Goal: Information Seeking & Learning: Learn about a topic

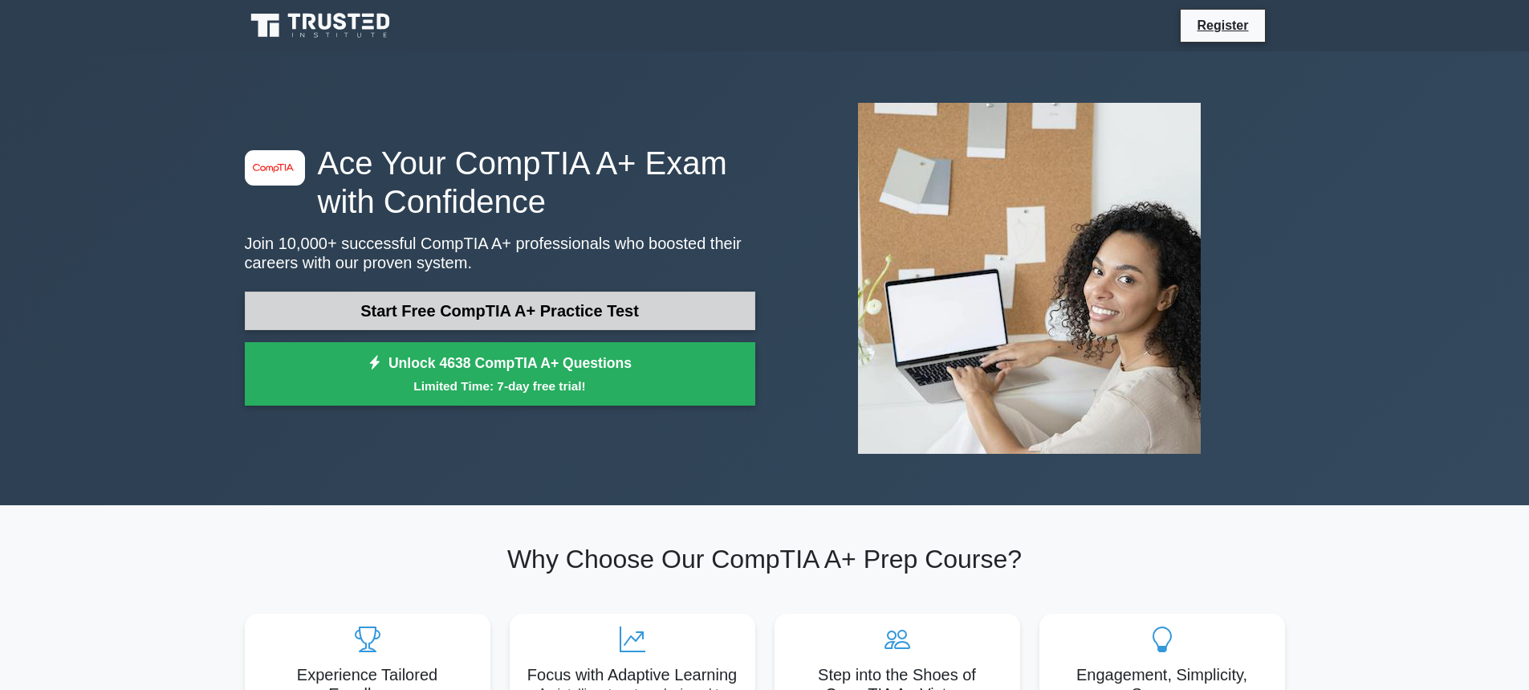
click at [482, 315] on link "Start Free CompTIA A+ Practice Test" at bounding box center [500, 310] width 511 height 39
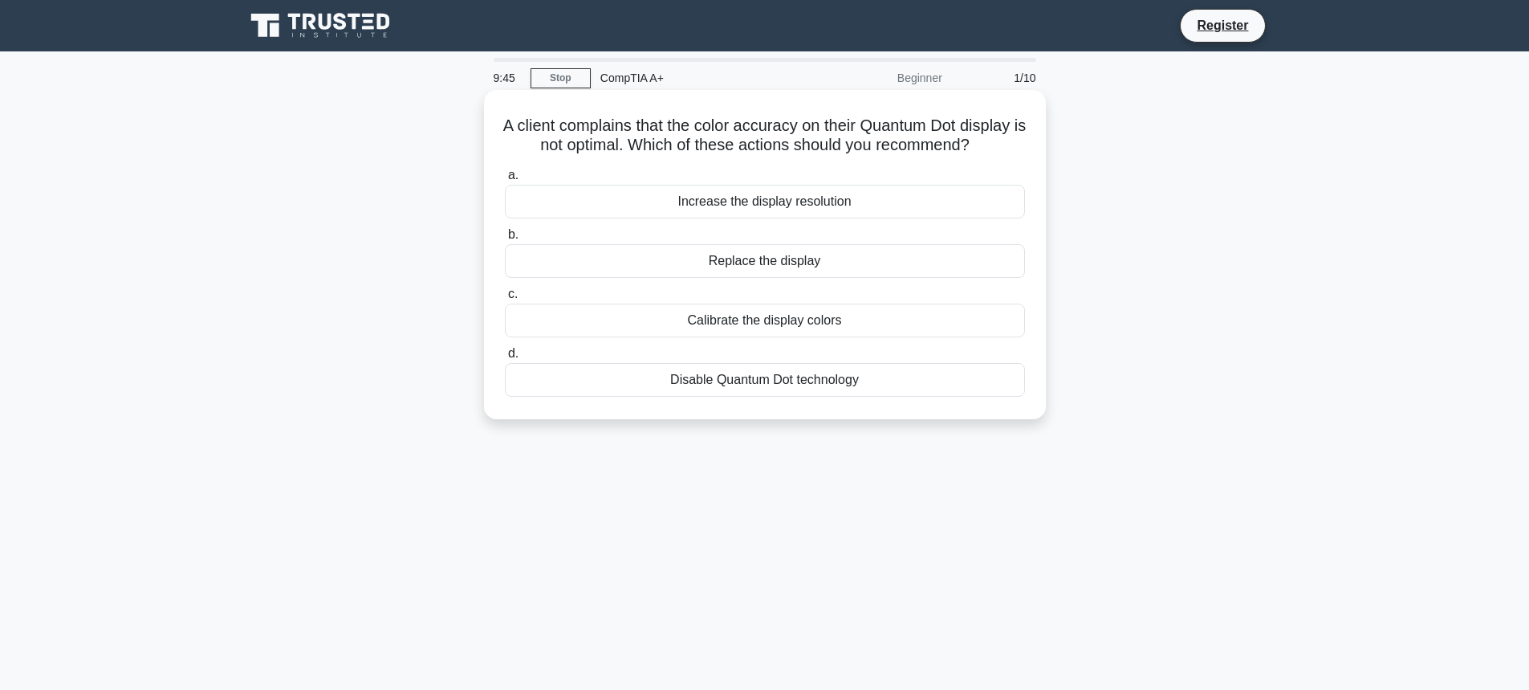
click at [776, 337] on div "Calibrate the display colors" at bounding box center [765, 320] width 520 height 34
click at [505, 299] on input "c. Calibrate the display colors" at bounding box center [505, 294] width 0 height 10
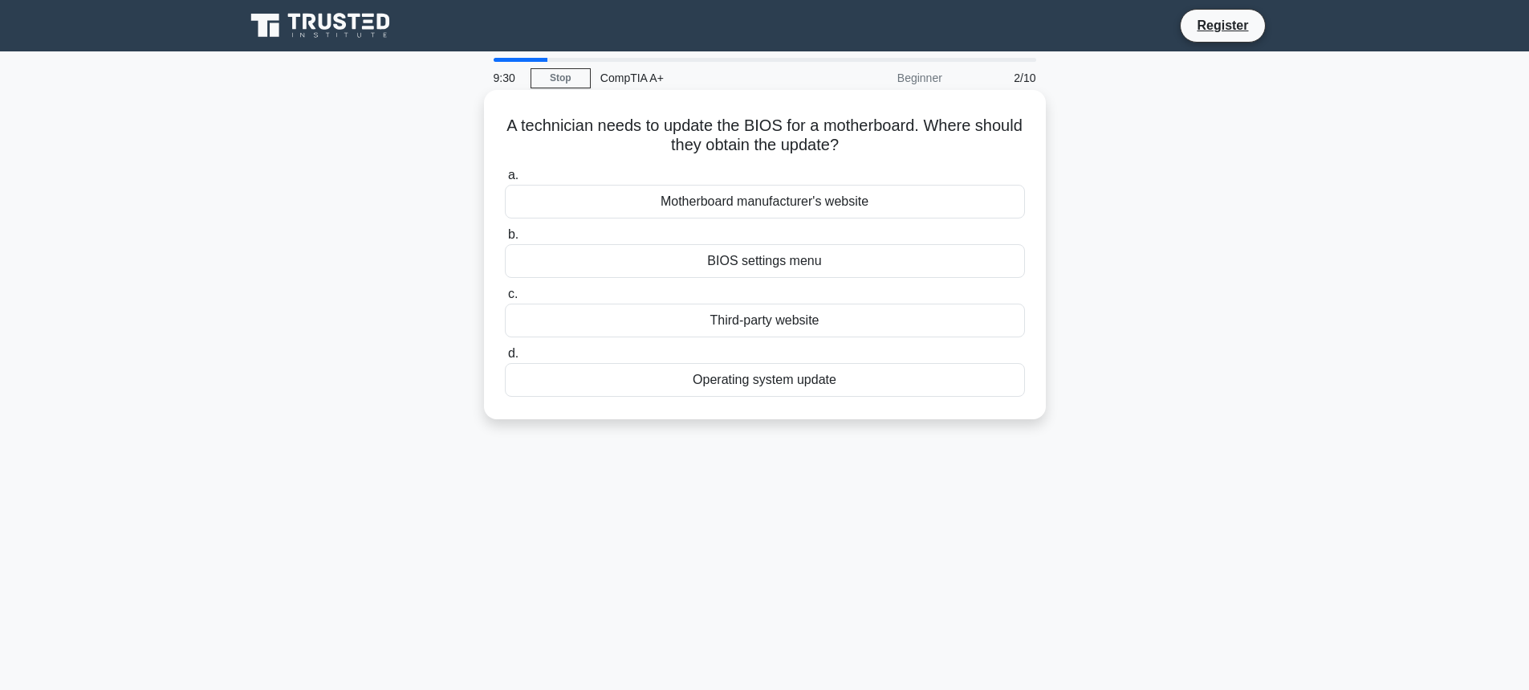
click at [749, 385] on div "Operating system update" at bounding box center [765, 380] width 520 height 34
click at [505, 359] on input "d. Operating system update" at bounding box center [505, 353] width 0 height 10
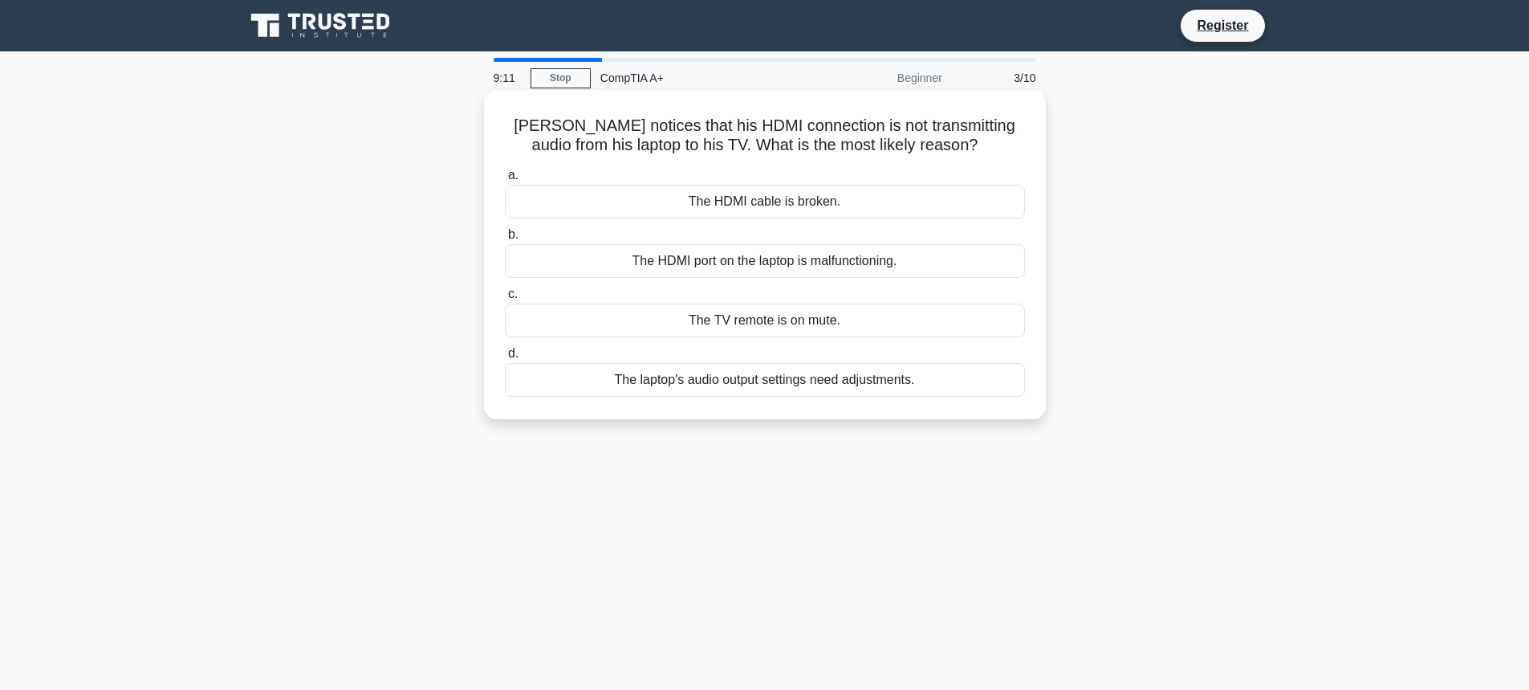
click at [841, 374] on div "The laptop's audio output settings need adjustments." at bounding box center [765, 380] width 520 height 34
click at [505, 359] on input "d. The laptop's audio output settings need adjustments." at bounding box center [505, 353] width 0 height 10
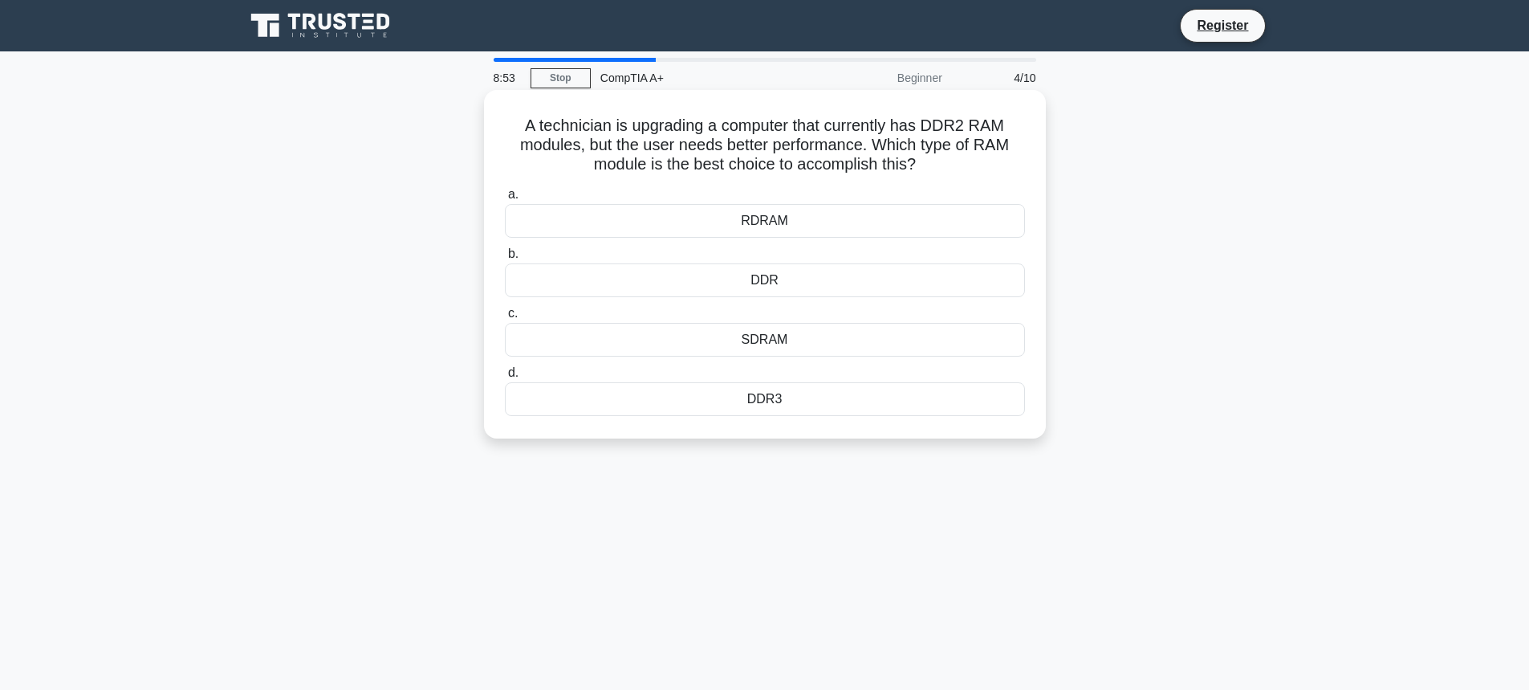
click at [816, 402] on div "DDR3" at bounding box center [765, 399] width 520 height 34
click at [505, 378] on input "d. DDR3" at bounding box center [505, 373] width 0 height 10
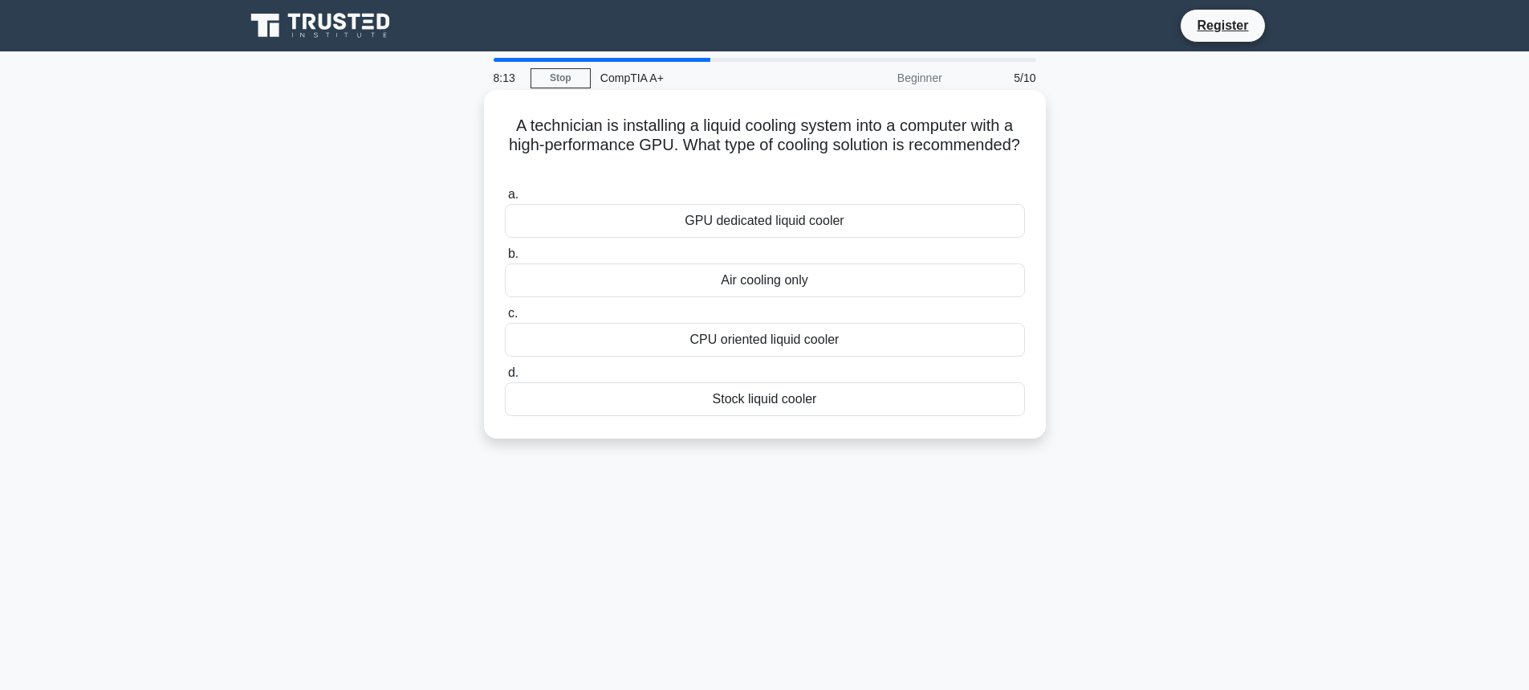
click at [743, 218] on div "GPU dedicated liquid cooler" at bounding box center [765, 221] width 520 height 34
click at [505, 200] on input "a. GPU dedicated liquid cooler" at bounding box center [505, 194] width 0 height 10
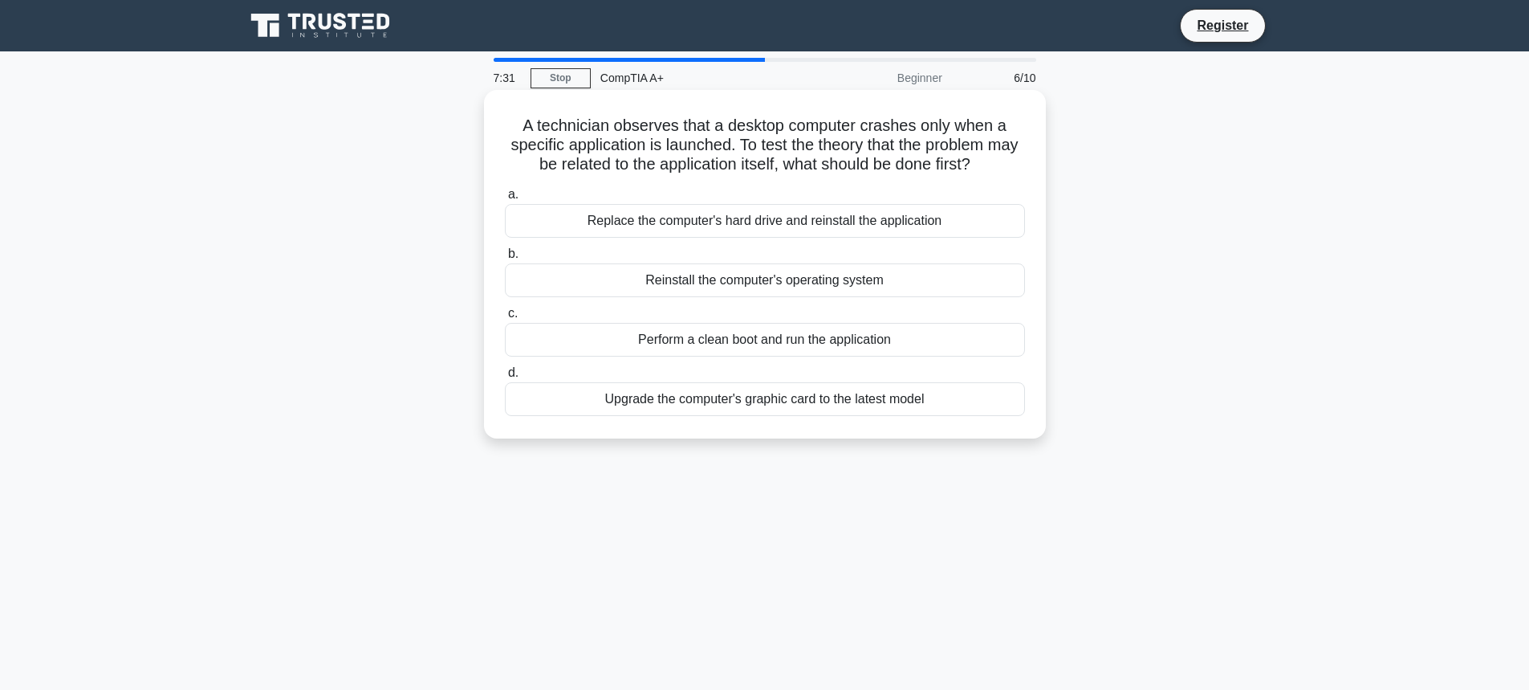
click at [834, 351] on div "Perform a clean boot and run the application" at bounding box center [765, 340] width 520 height 34
click at [505, 319] on input "c. Perform a clean boot and run the application" at bounding box center [505, 313] width 0 height 10
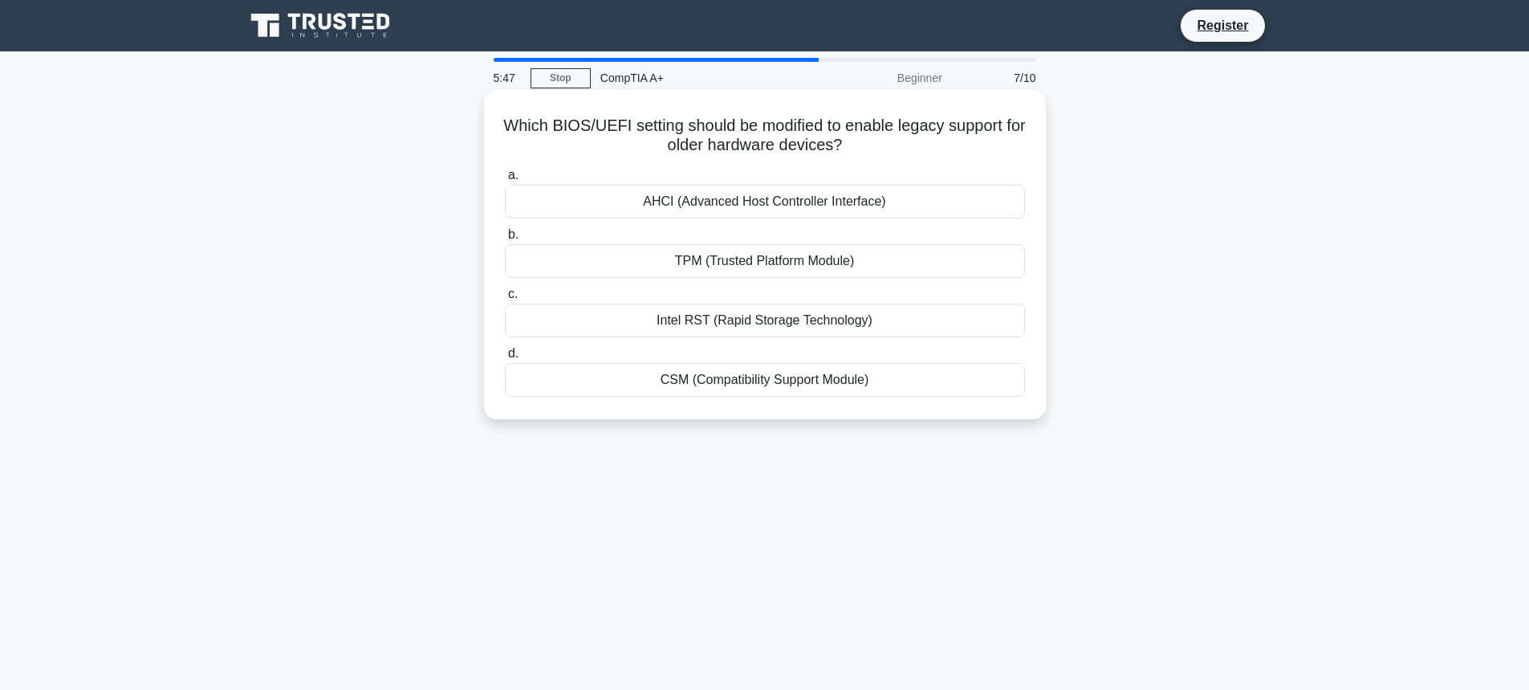
click at [643, 375] on div "CSM (Compatibility Support Module)" at bounding box center [765, 380] width 520 height 34
click at [505, 359] on input "d. CSM (Compatibility Support Module)" at bounding box center [505, 353] width 0 height 10
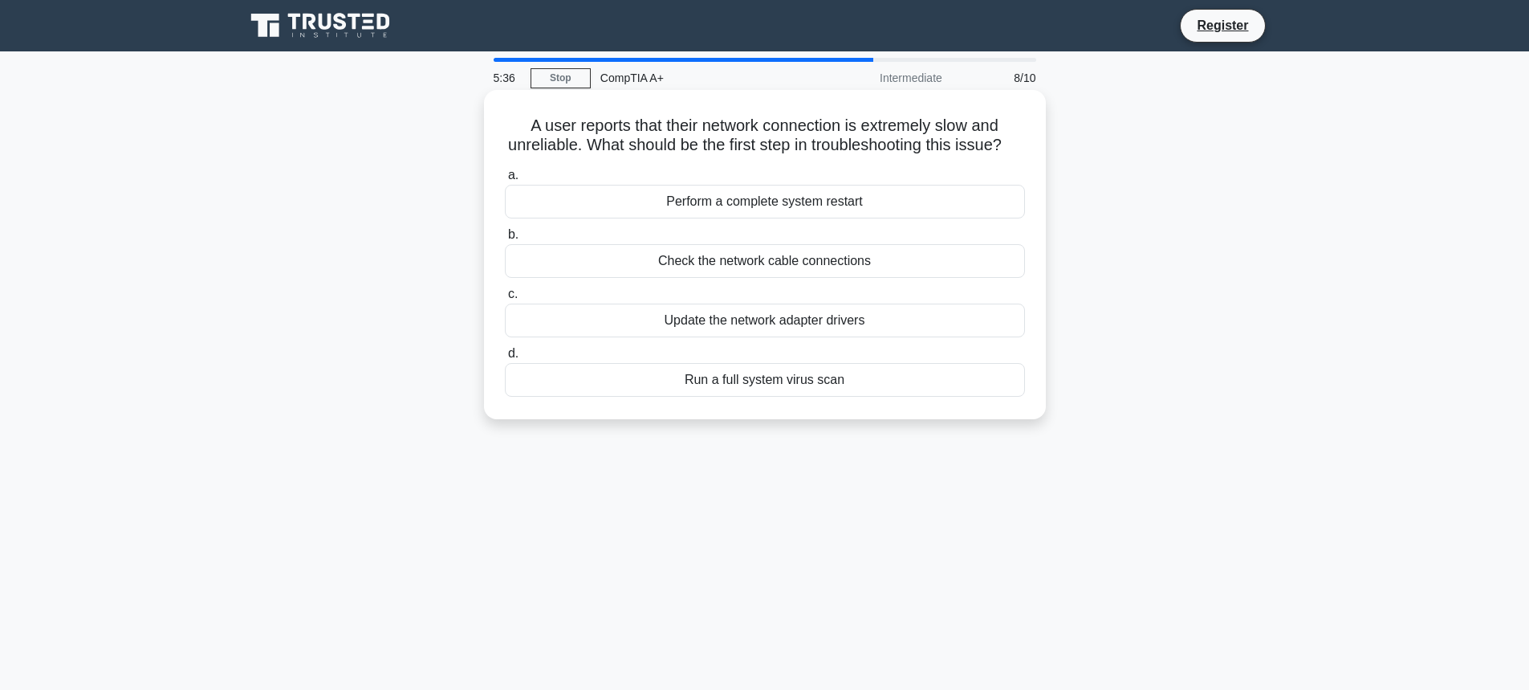
click at [728, 337] on div "Update the network adapter drivers" at bounding box center [765, 320] width 520 height 34
click at [505, 299] on input "c. Update the network adapter drivers" at bounding box center [505, 294] width 0 height 10
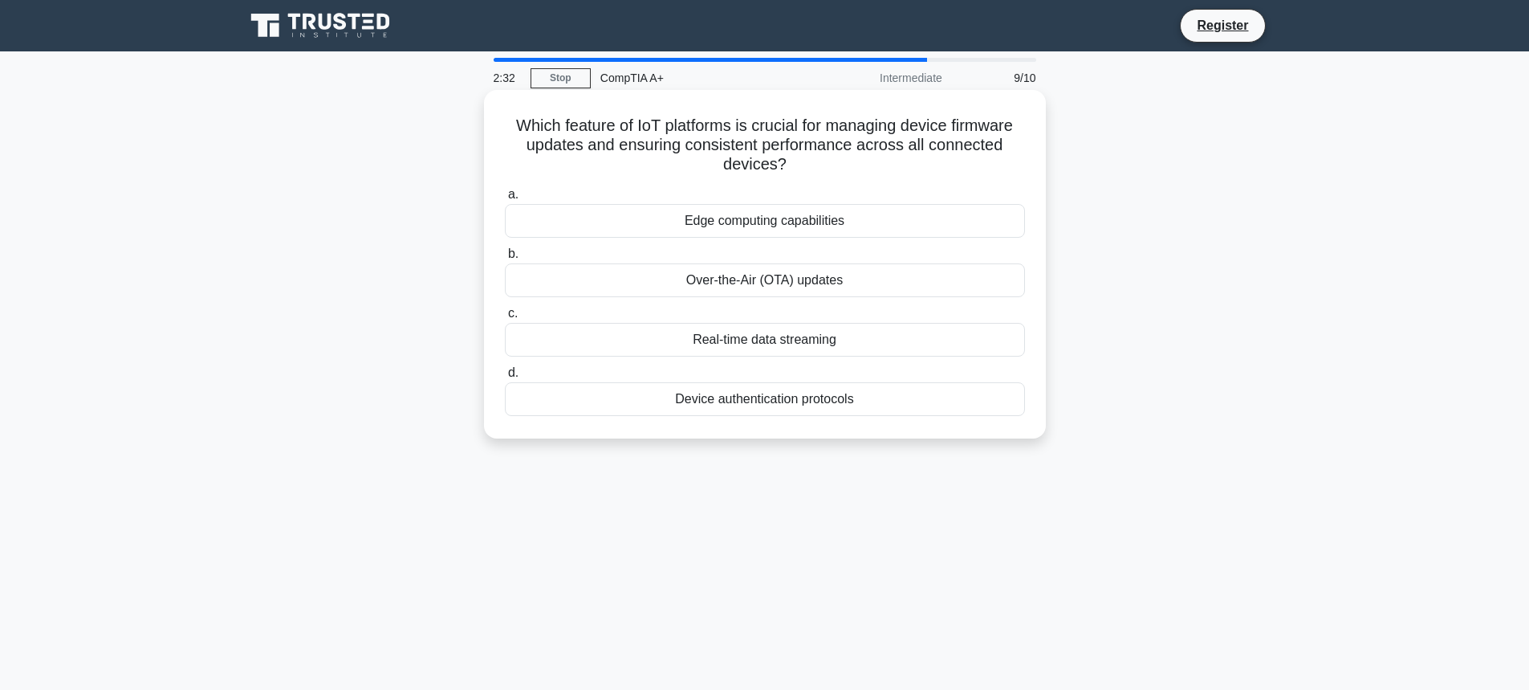
click at [690, 403] on div "Device authentication protocols" at bounding box center [765, 399] width 520 height 34
click at [505, 378] on input "d. Device authentication protocols" at bounding box center [505, 373] width 0 height 10
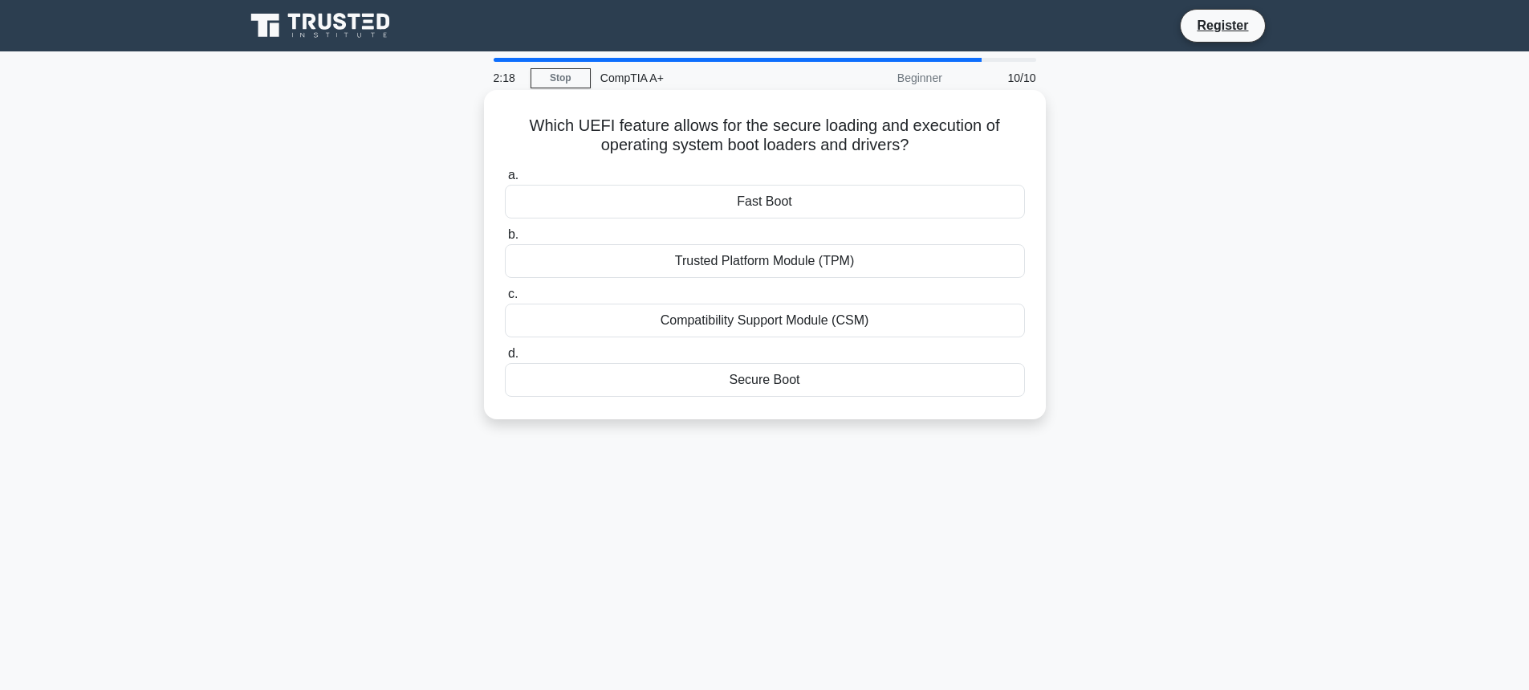
click at [748, 376] on div "Secure Boot" at bounding box center [765, 380] width 520 height 34
click at [505, 359] on input "d. Secure Boot" at bounding box center [505, 353] width 0 height 10
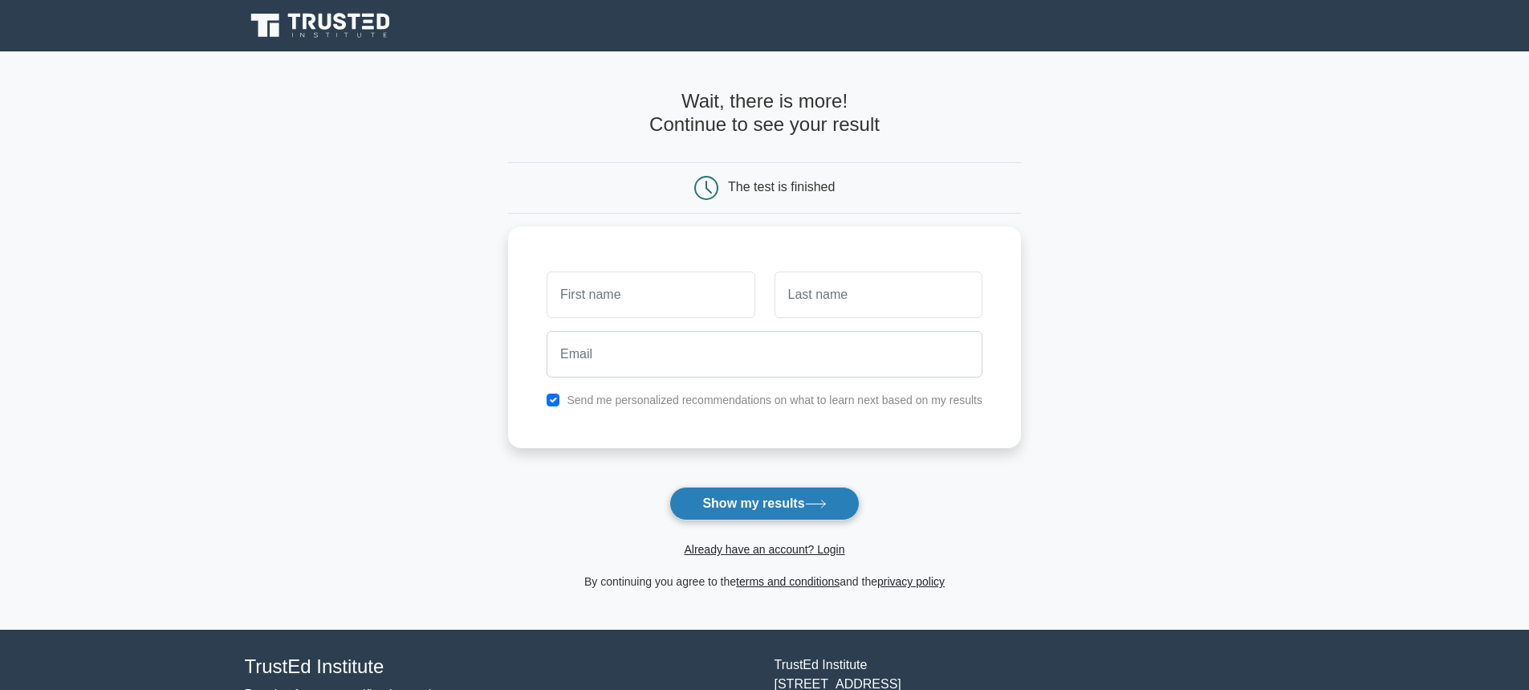
click at [729, 494] on button "Show my results" at bounding box center [763, 503] width 189 height 34
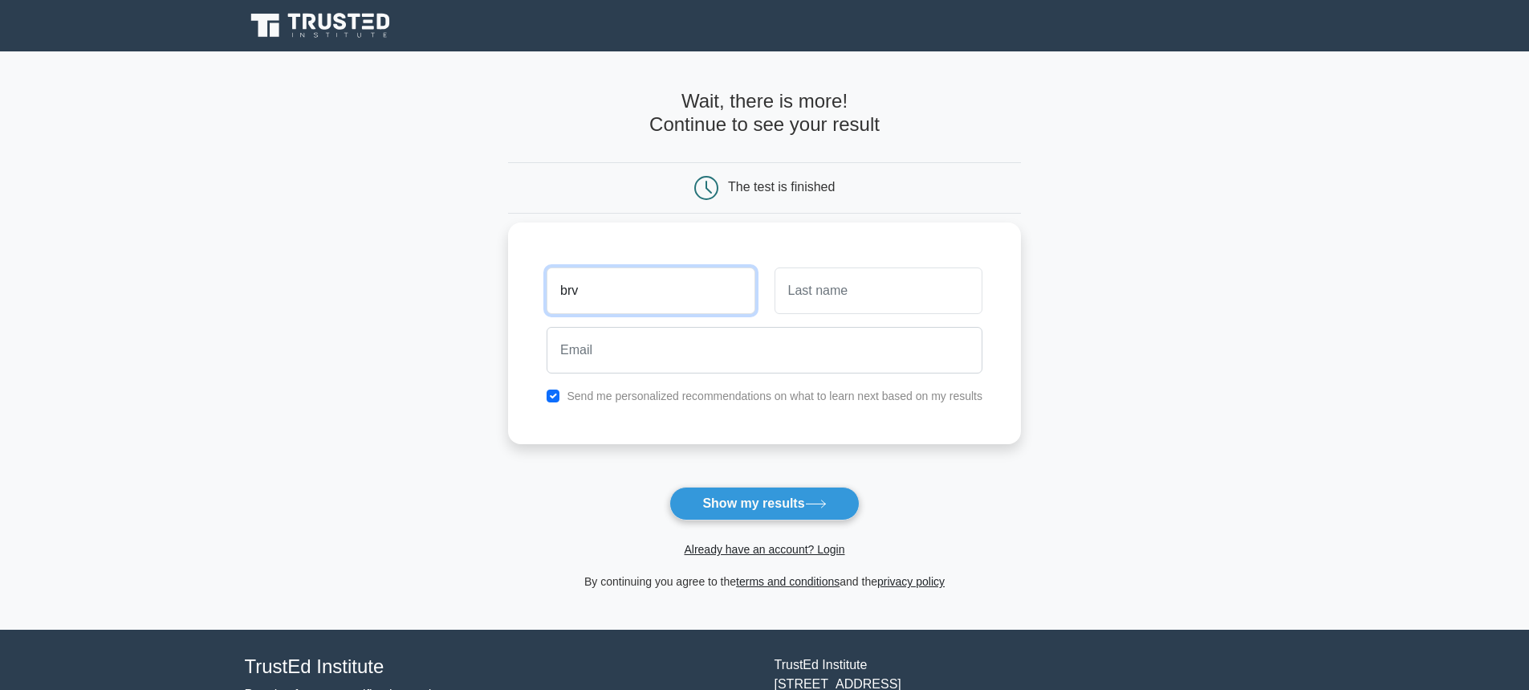
type input "brv"
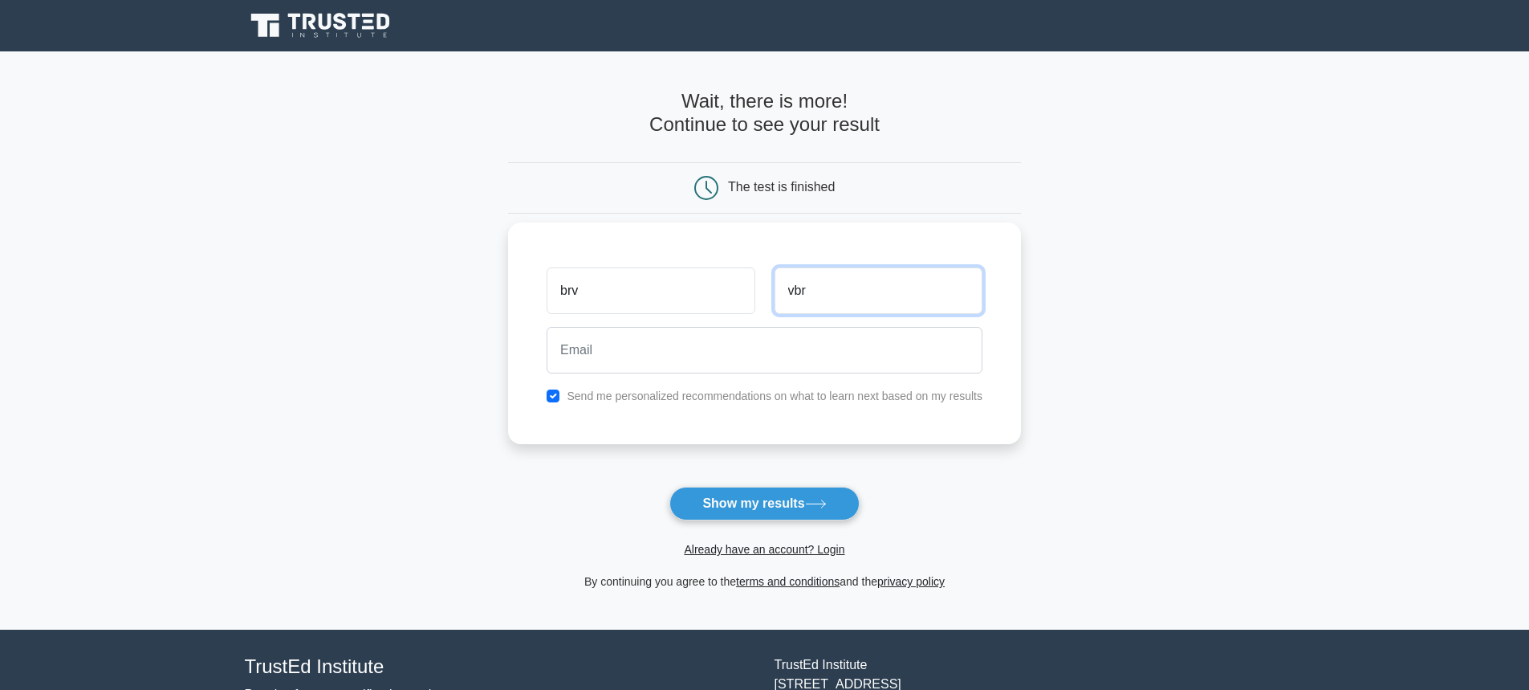
type input "vbr"
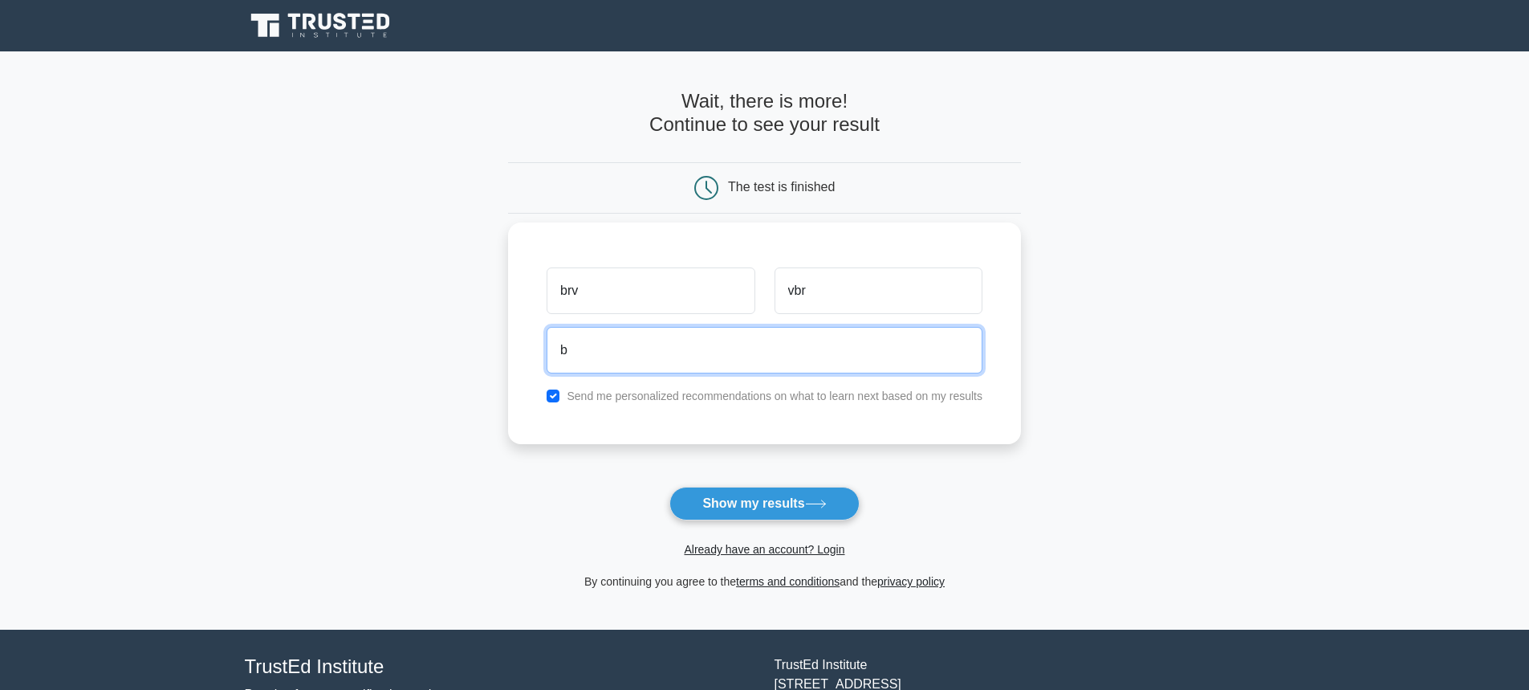
type input "brightinworld7@gmail.com"
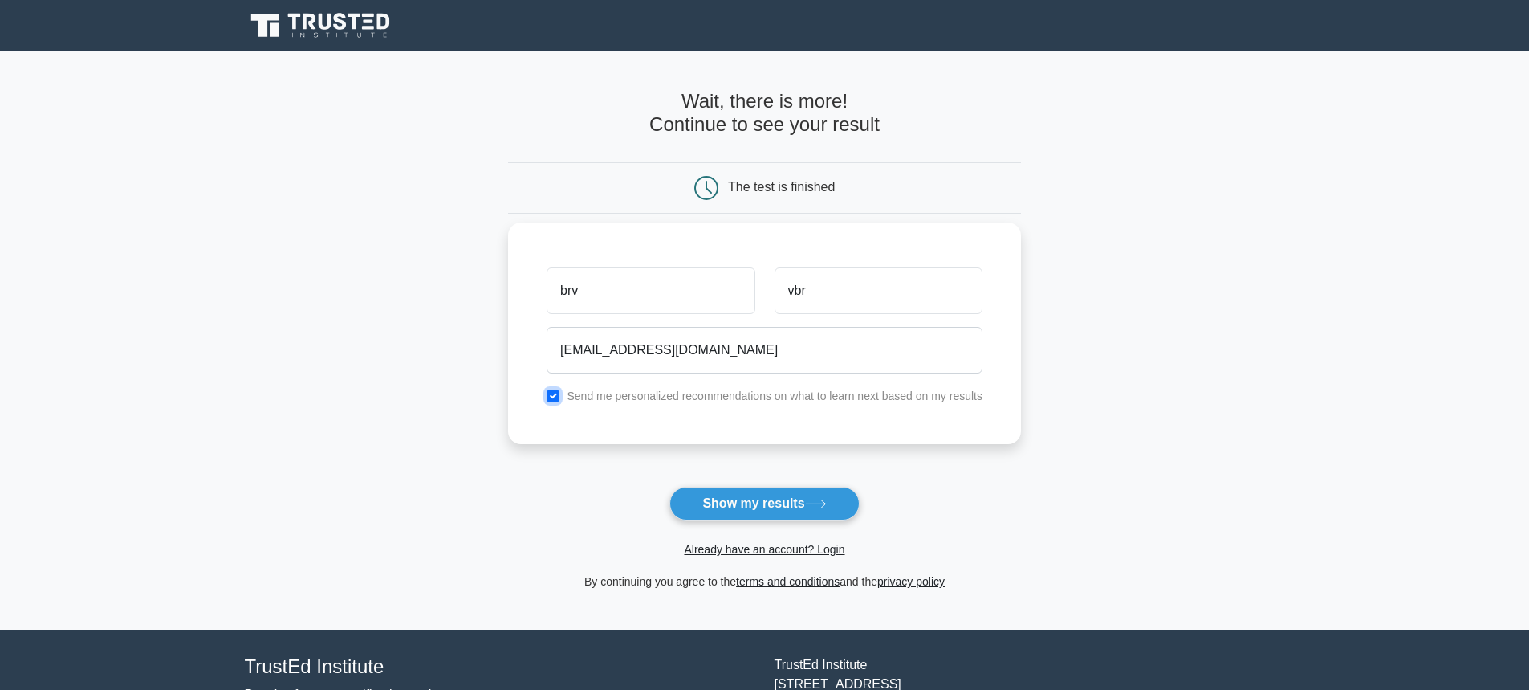
click at [549, 398] on input "checkbox" at bounding box center [553, 395] width 13 height 13
checkbox input "false"
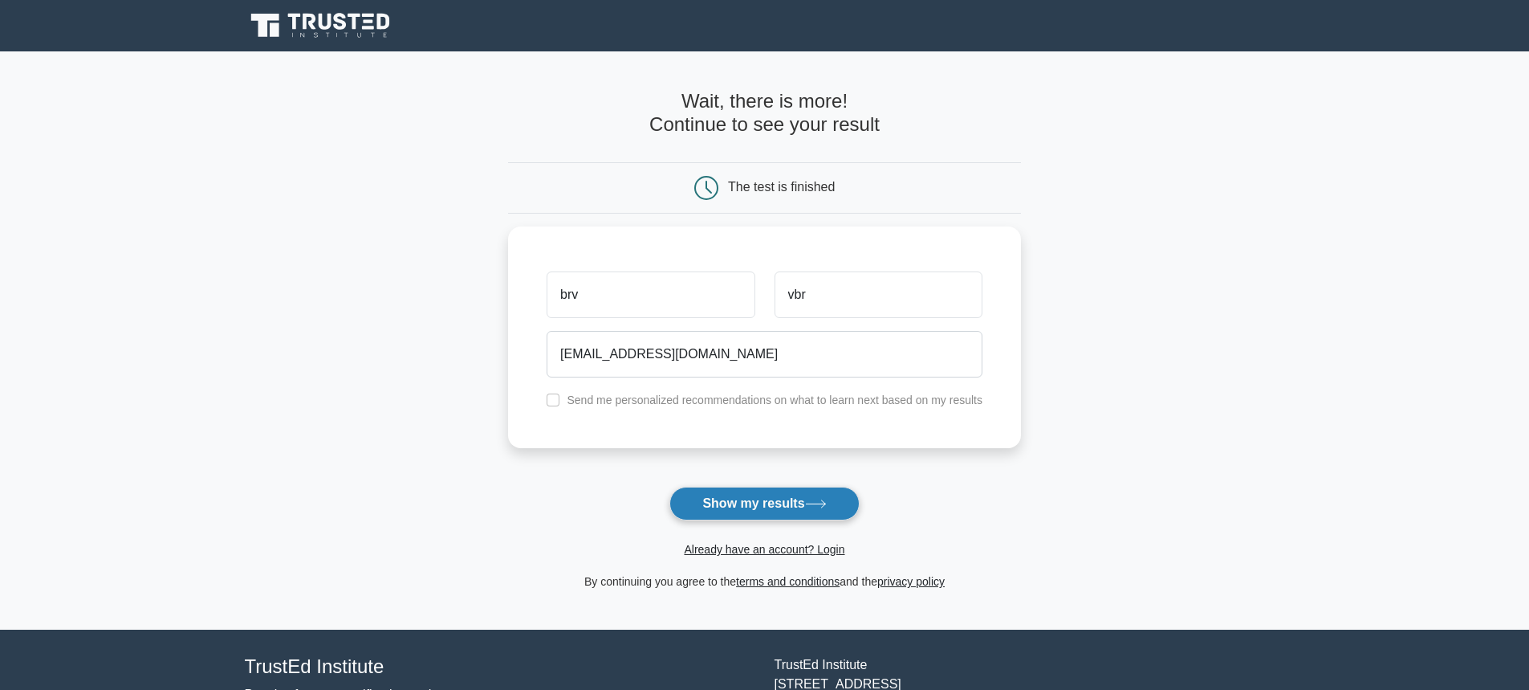
click at [751, 497] on button "Show my results" at bounding box center [763, 503] width 189 height 34
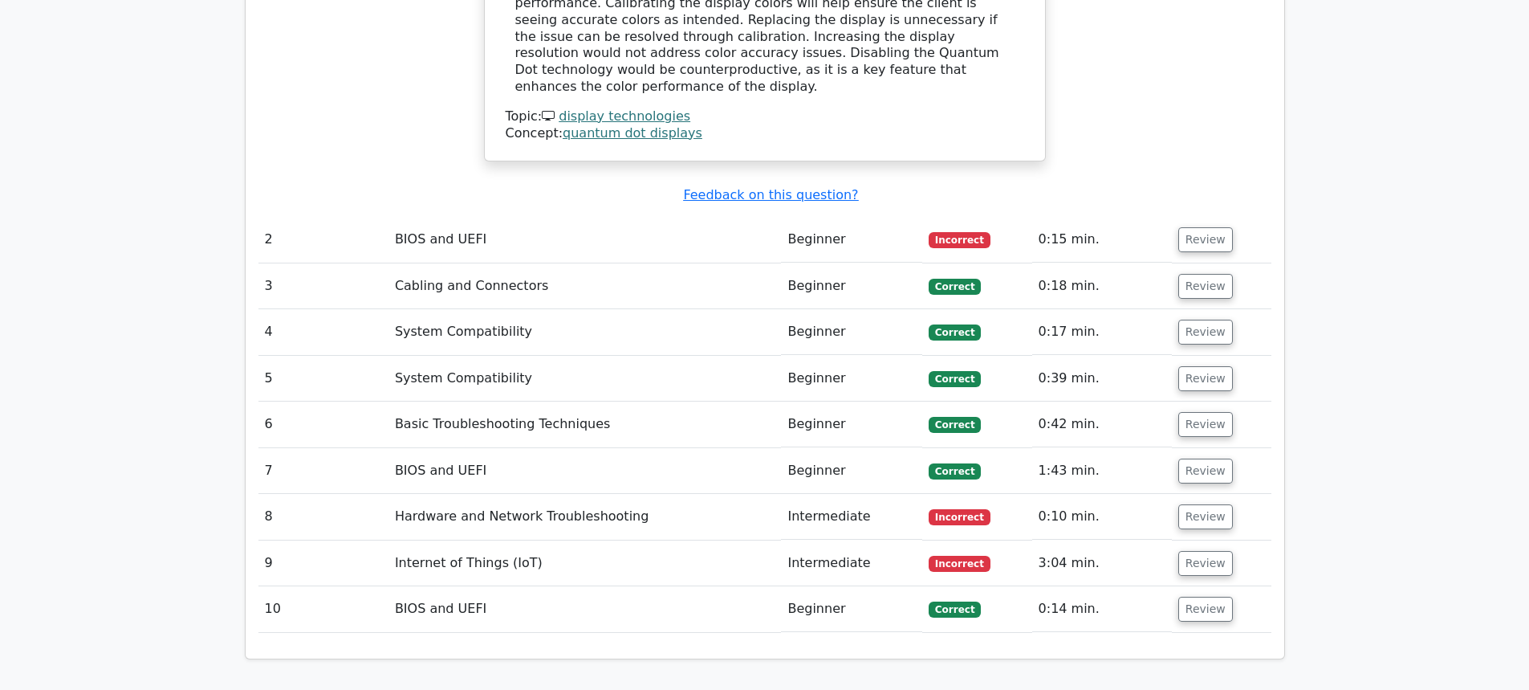
scroll to position [1766, 0]
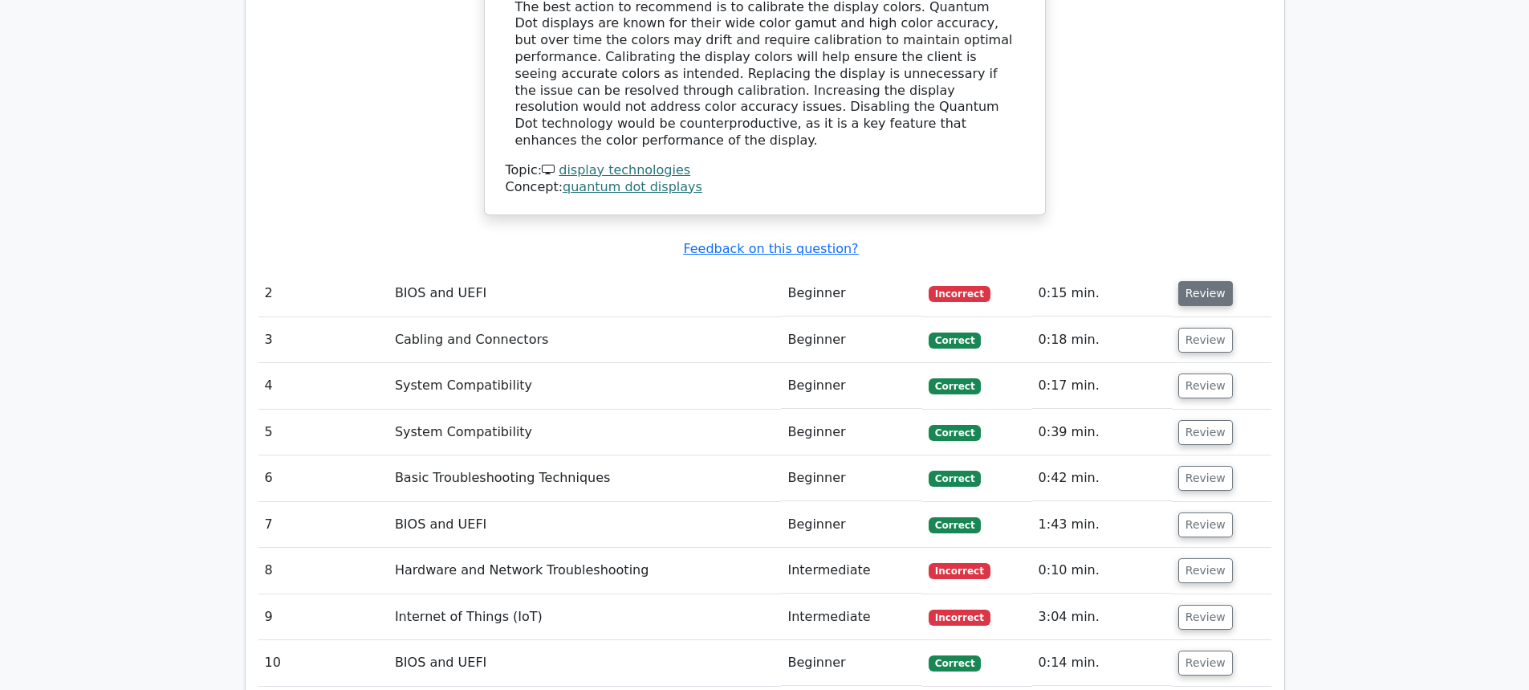
click at [1200, 281] on button "Review" at bounding box center [1205, 293] width 55 height 25
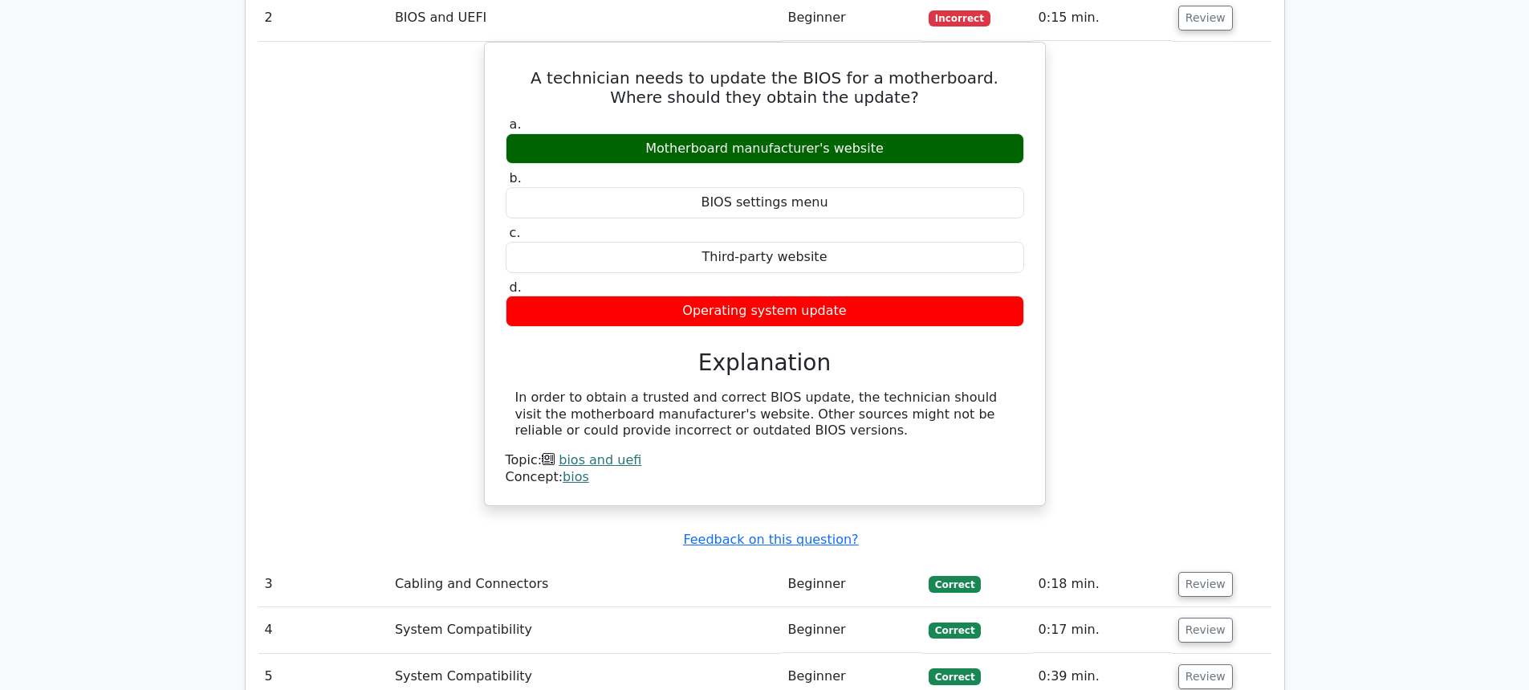
scroll to position [2248, 0]
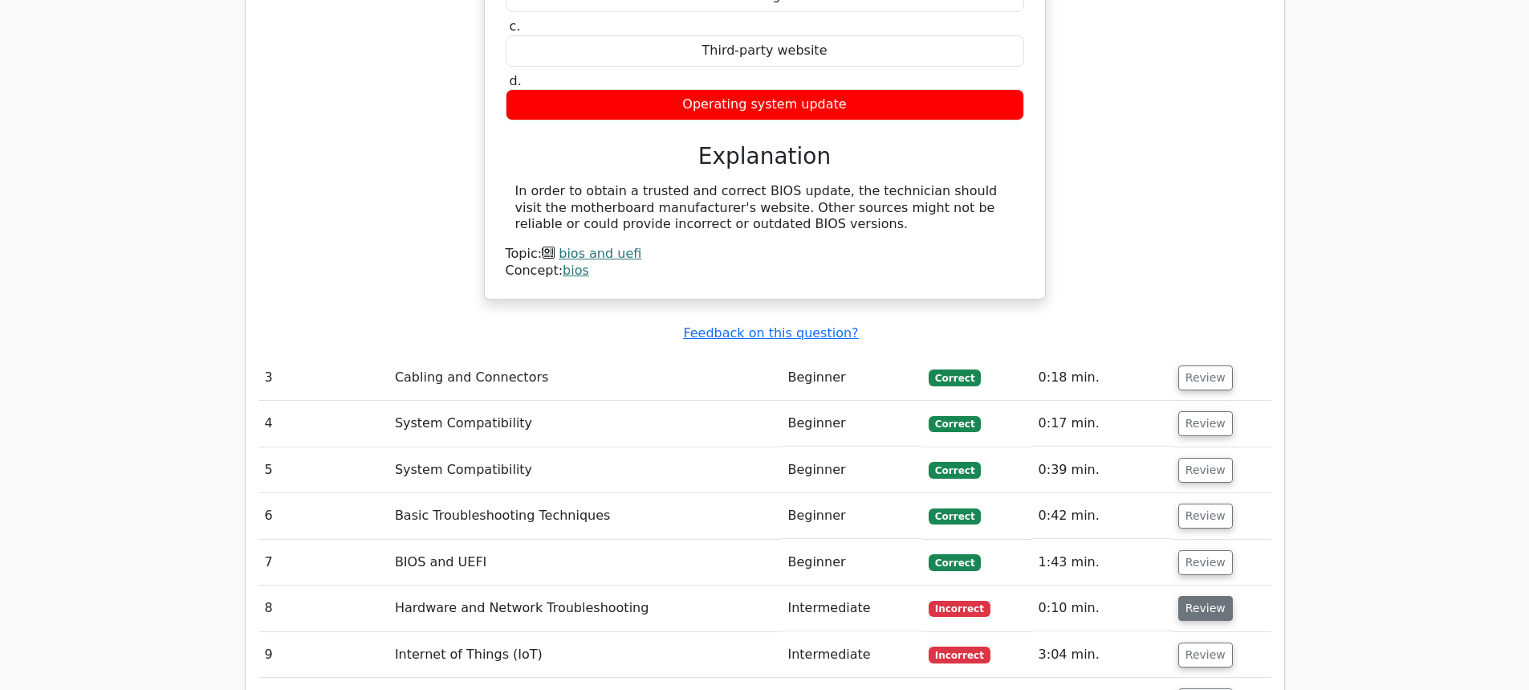
click at [1197, 596] on button "Review" at bounding box center [1205, 608] width 55 height 25
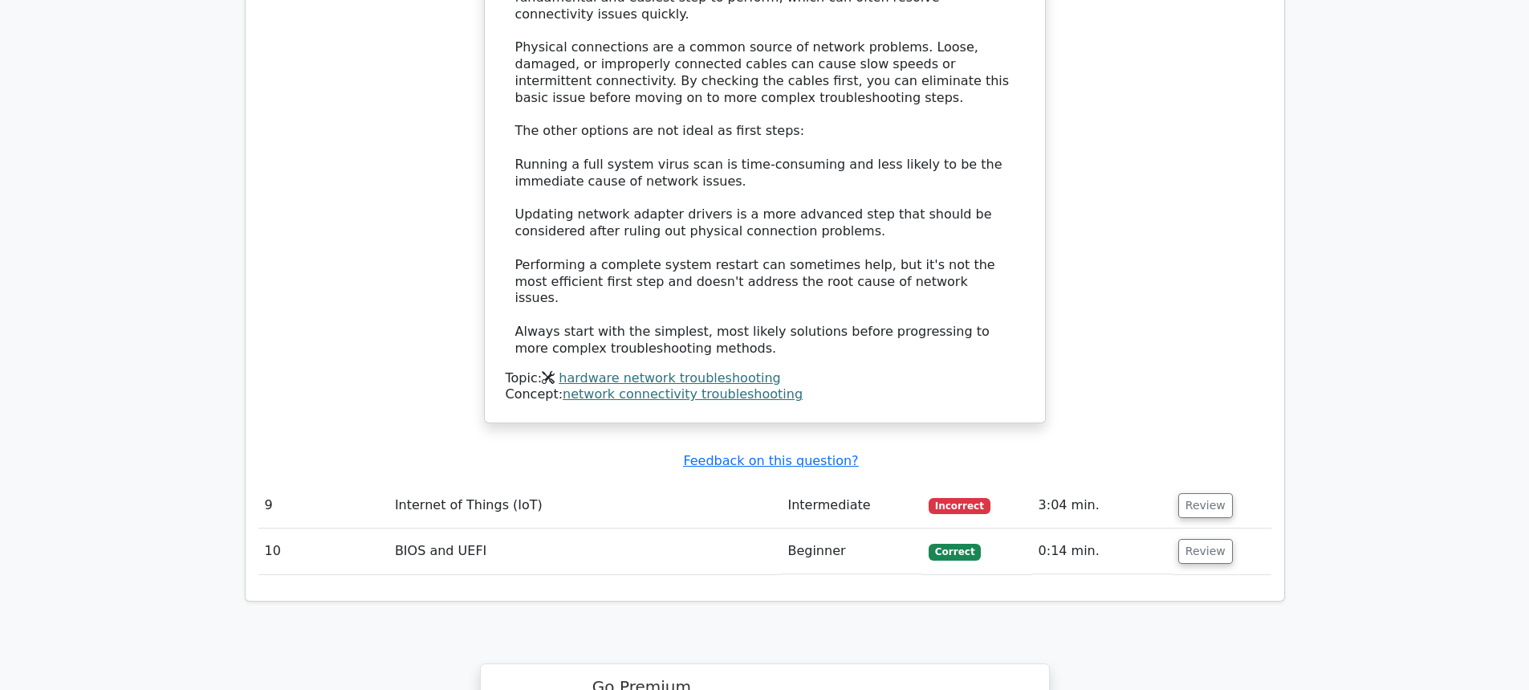
scroll to position [3291, 0]
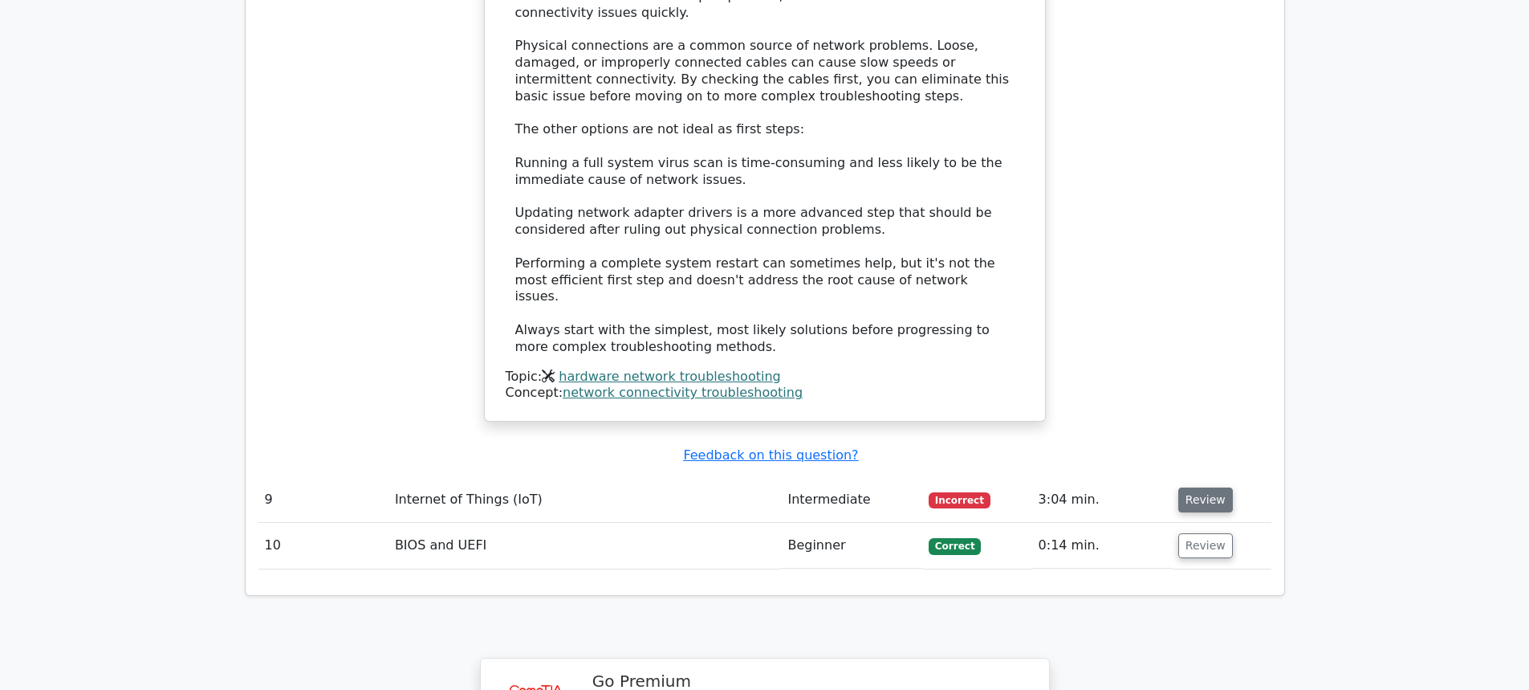
click at [1188, 487] on button "Review" at bounding box center [1205, 499] width 55 height 25
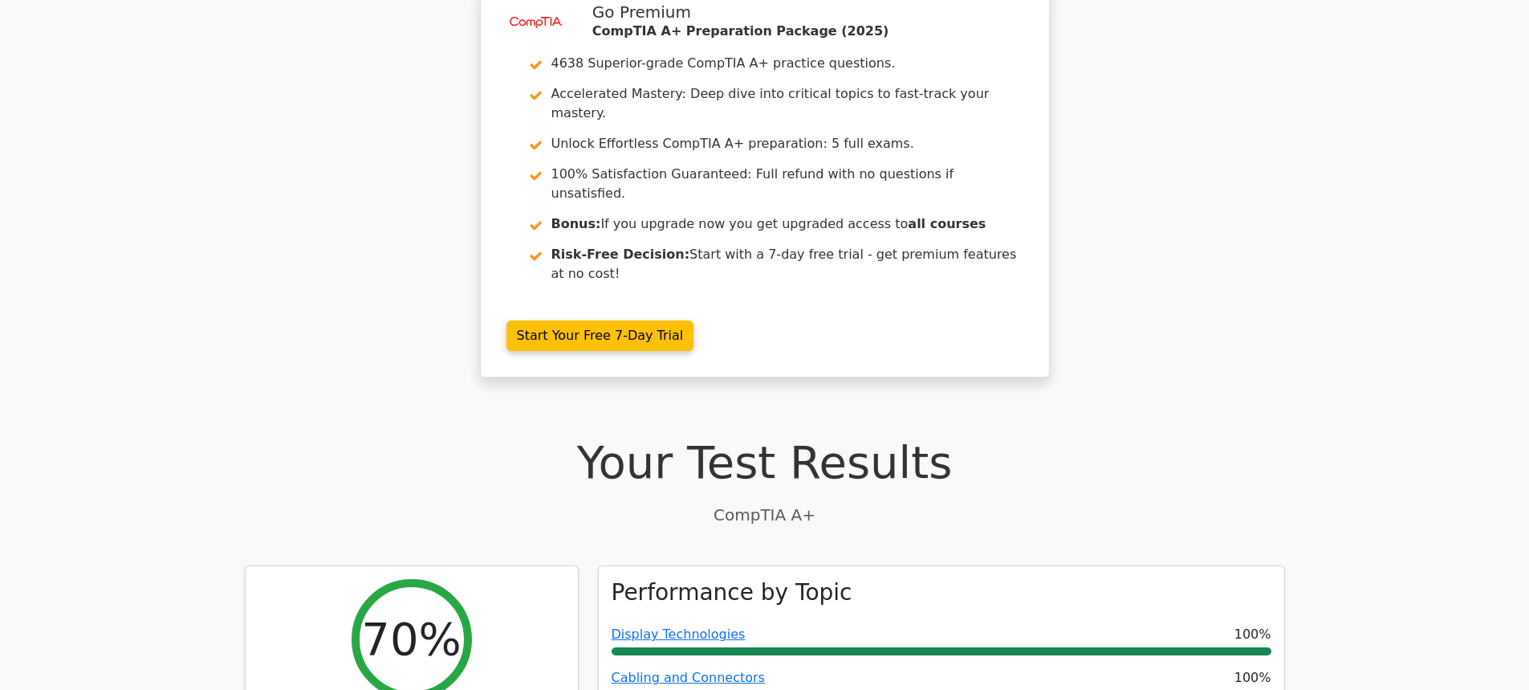
scroll to position [0, 0]
